Goal: Information Seeking & Learning: Check status

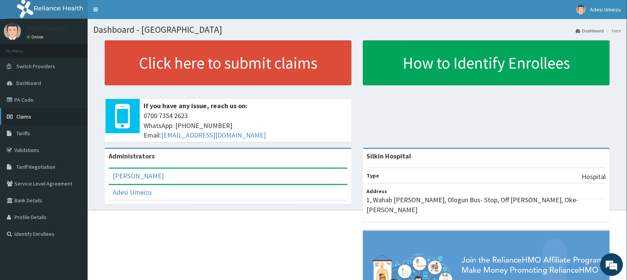
click at [27, 114] on span "Claims" at bounding box center [23, 116] width 15 height 7
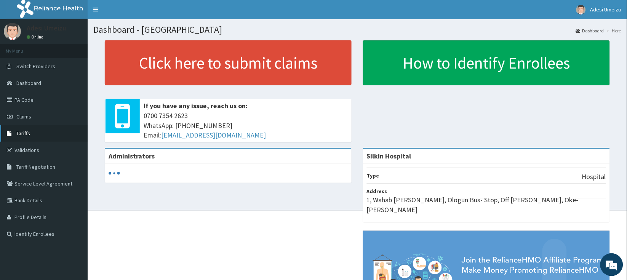
click at [21, 132] on span "Tariffs" at bounding box center [23, 133] width 14 height 7
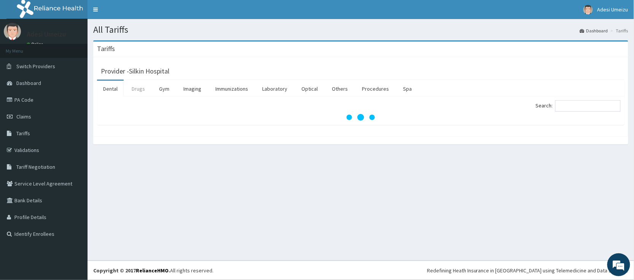
click at [141, 90] on link "Drugs" at bounding box center [139, 89] width 26 height 16
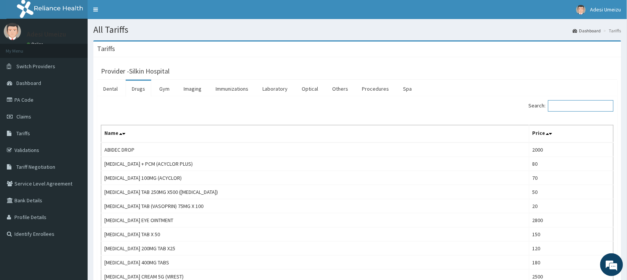
click at [574, 106] on input "Search:" at bounding box center [580, 105] width 65 height 11
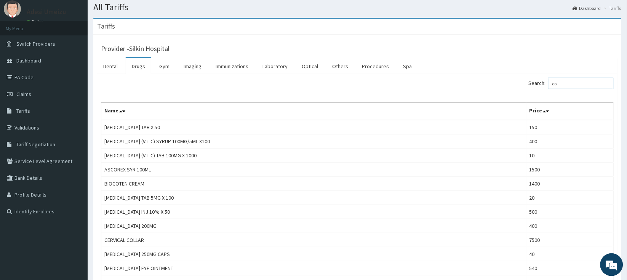
scroll to position [13, 0]
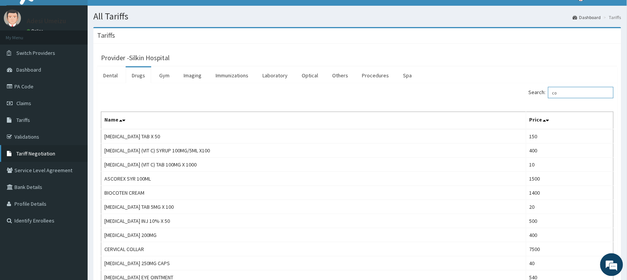
type input "co"
click at [29, 153] on span "Tariff Negotiation" at bounding box center [35, 153] width 39 height 7
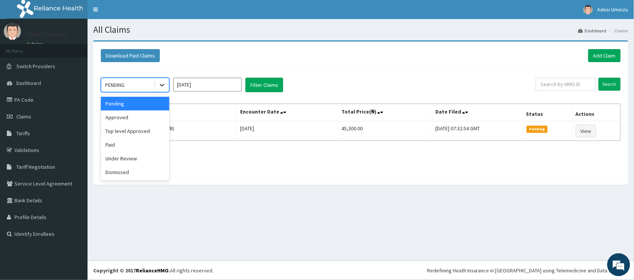
click at [162, 84] on icon at bounding box center [162, 85] width 8 height 8
click at [152, 114] on div "Approved" at bounding box center [135, 117] width 69 height 14
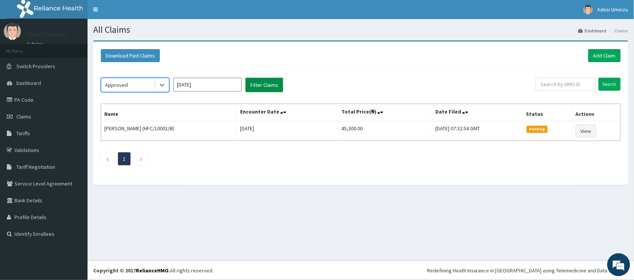
click at [260, 82] on button "Filter Claims" at bounding box center [265, 85] width 38 height 14
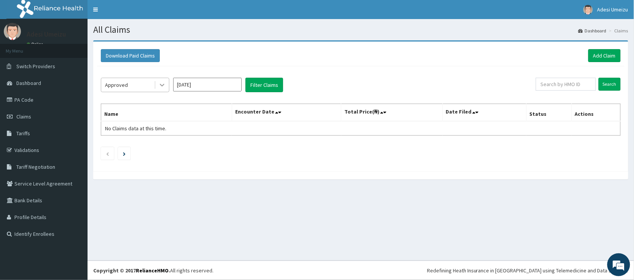
click at [163, 81] on icon at bounding box center [162, 85] width 8 height 8
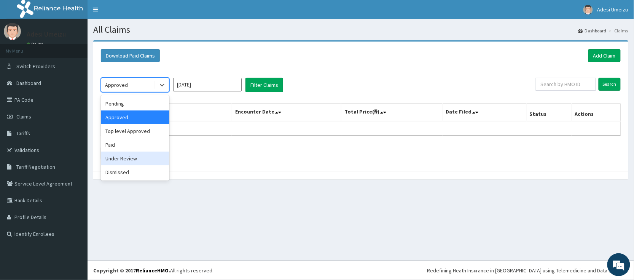
click at [144, 159] on div "Under Review" at bounding box center [135, 159] width 69 height 14
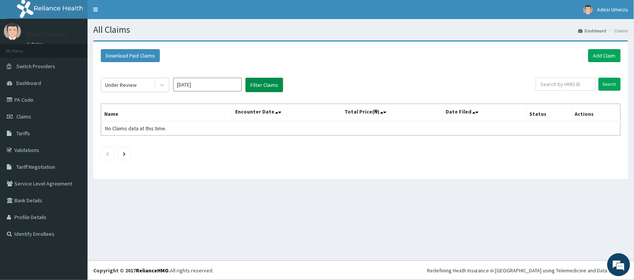
click at [269, 86] on button "Filter Claims" at bounding box center [265, 85] width 38 height 14
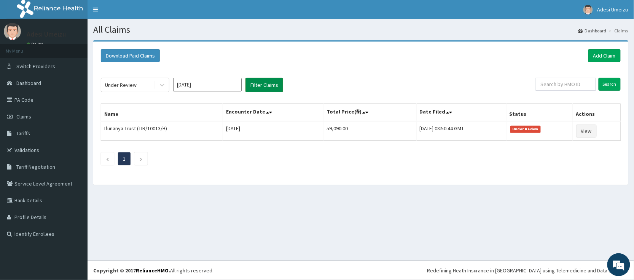
click at [269, 86] on button "Filter Claims" at bounding box center [265, 85] width 38 height 14
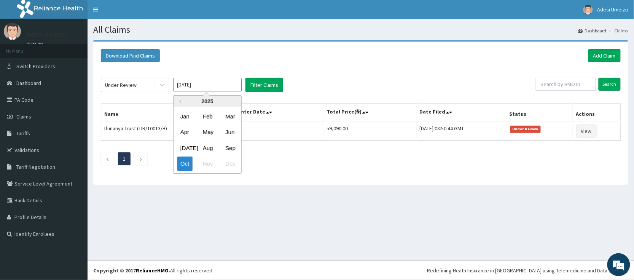
click at [207, 84] on input "[DATE]" at bounding box center [207, 85] width 69 height 14
click at [232, 149] on div "Sep" at bounding box center [229, 148] width 15 height 14
type input "Sep 2025"
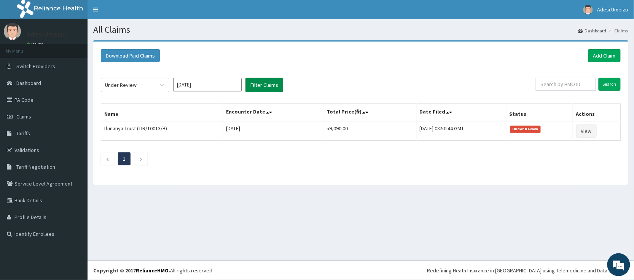
click at [265, 82] on button "Filter Claims" at bounding box center [265, 85] width 38 height 14
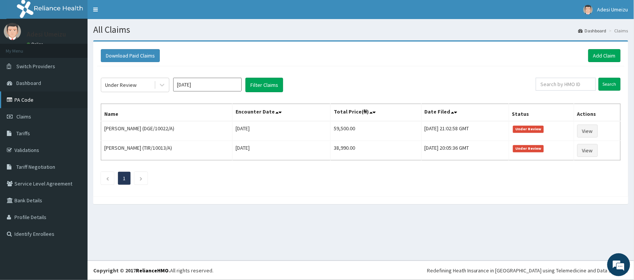
click at [22, 101] on link "PA Code" at bounding box center [44, 99] width 88 height 17
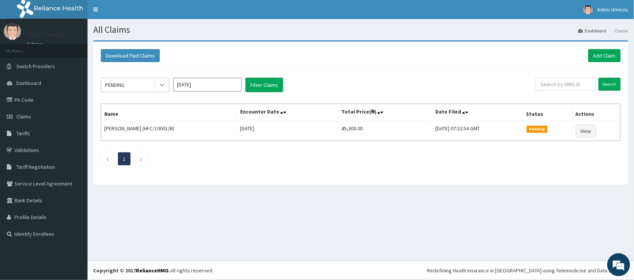
click at [161, 86] on icon at bounding box center [162, 85] width 8 height 8
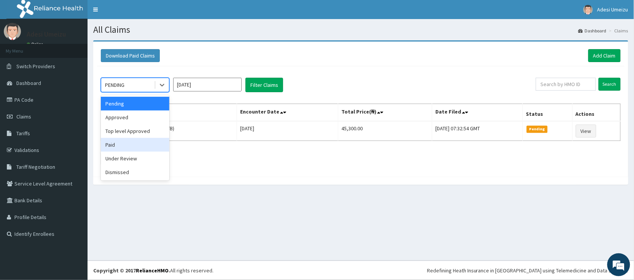
click at [126, 146] on div "Paid" at bounding box center [135, 145] width 69 height 14
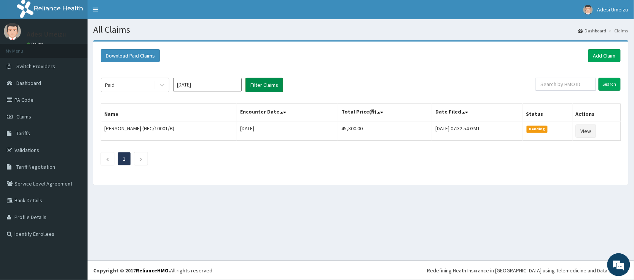
click at [260, 86] on button "Filter Claims" at bounding box center [265, 85] width 38 height 14
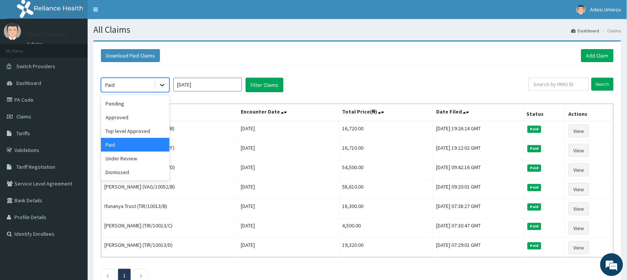
click at [162, 83] on icon at bounding box center [162, 85] width 8 height 8
click at [152, 129] on div "Top level Approved" at bounding box center [135, 131] width 69 height 14
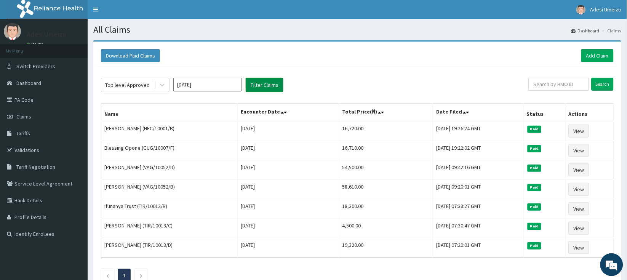
click at [263, 83] on button "Filter Claims" at bounding box center [265, 85] width 38 height 14
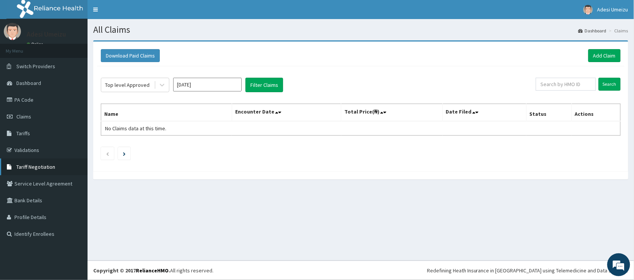
click at [35, 167] on span "Tariff Negotiation" at bounding box center [35, 166] width 39 height 7
